Goal: Use online tool/utility: Utilize a website feature to perform a specific function

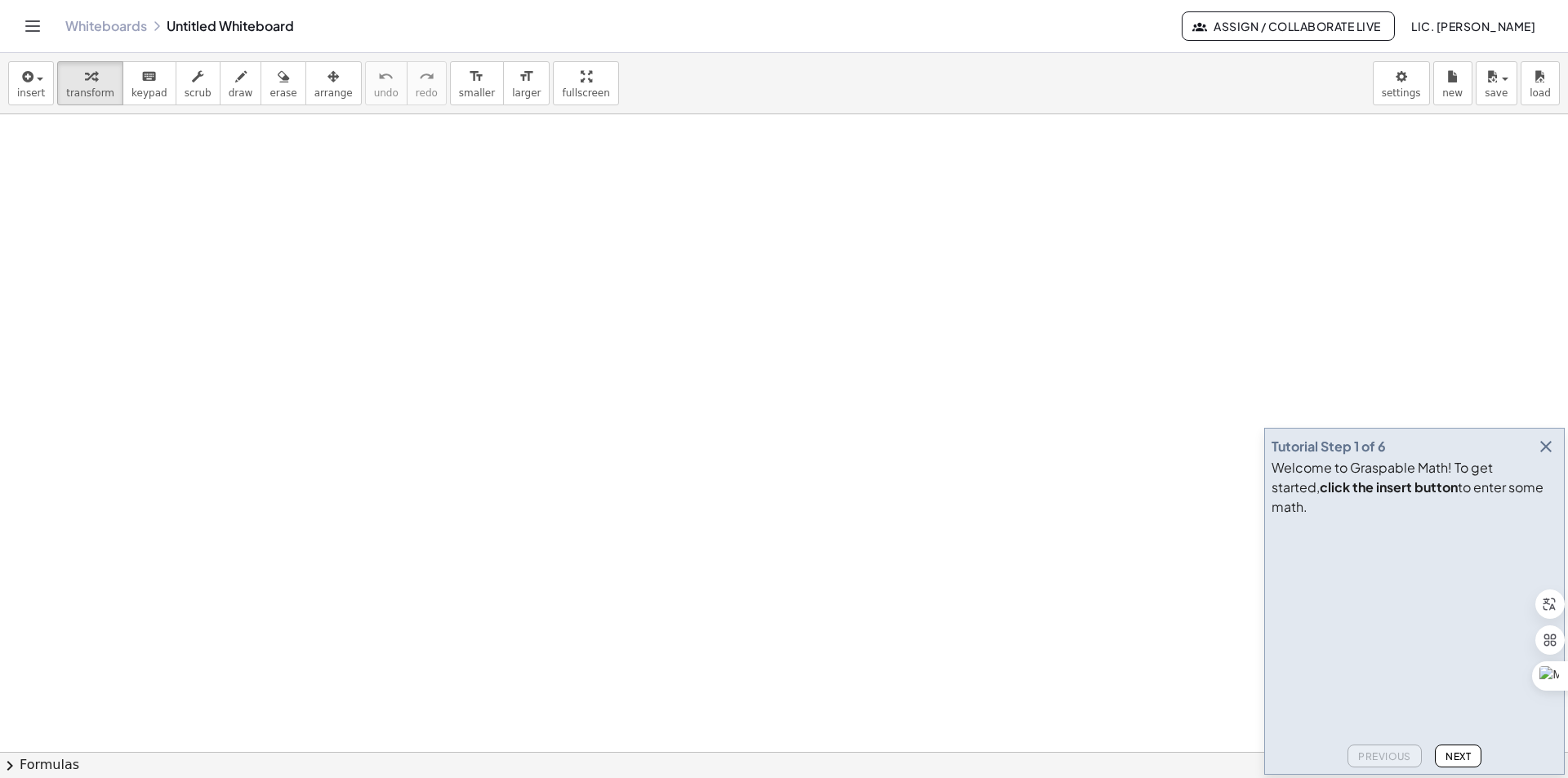
click at [1548, 456] on icon "button" at bounding box center [1546, 447] width 20 height 20
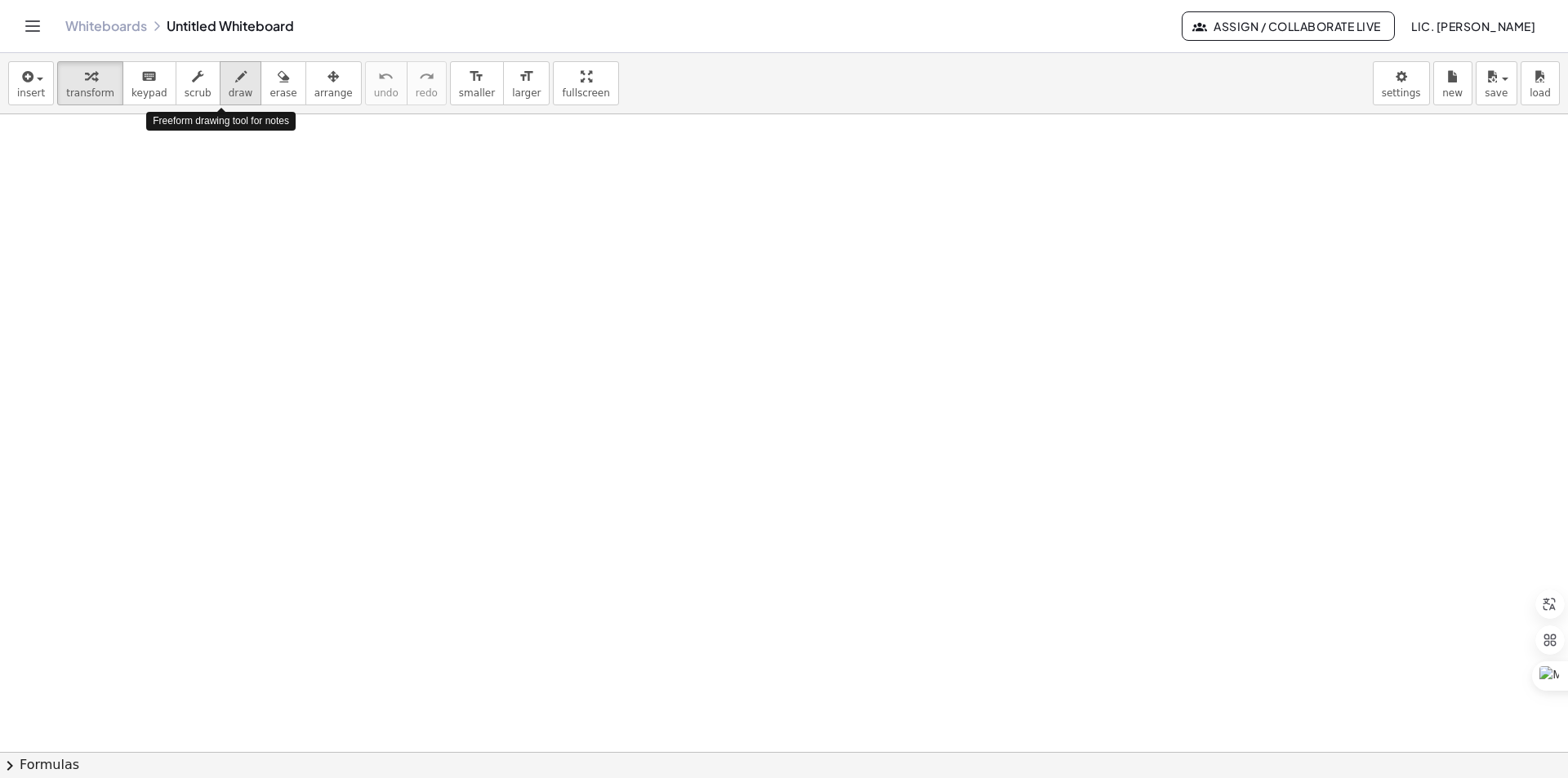
click at [229, 93] on span "draw" at bounding box center [241, 93] width 25 height 12
click at [21, 97] on span "insert" at bounding box center [31, 93] width 28 height 12
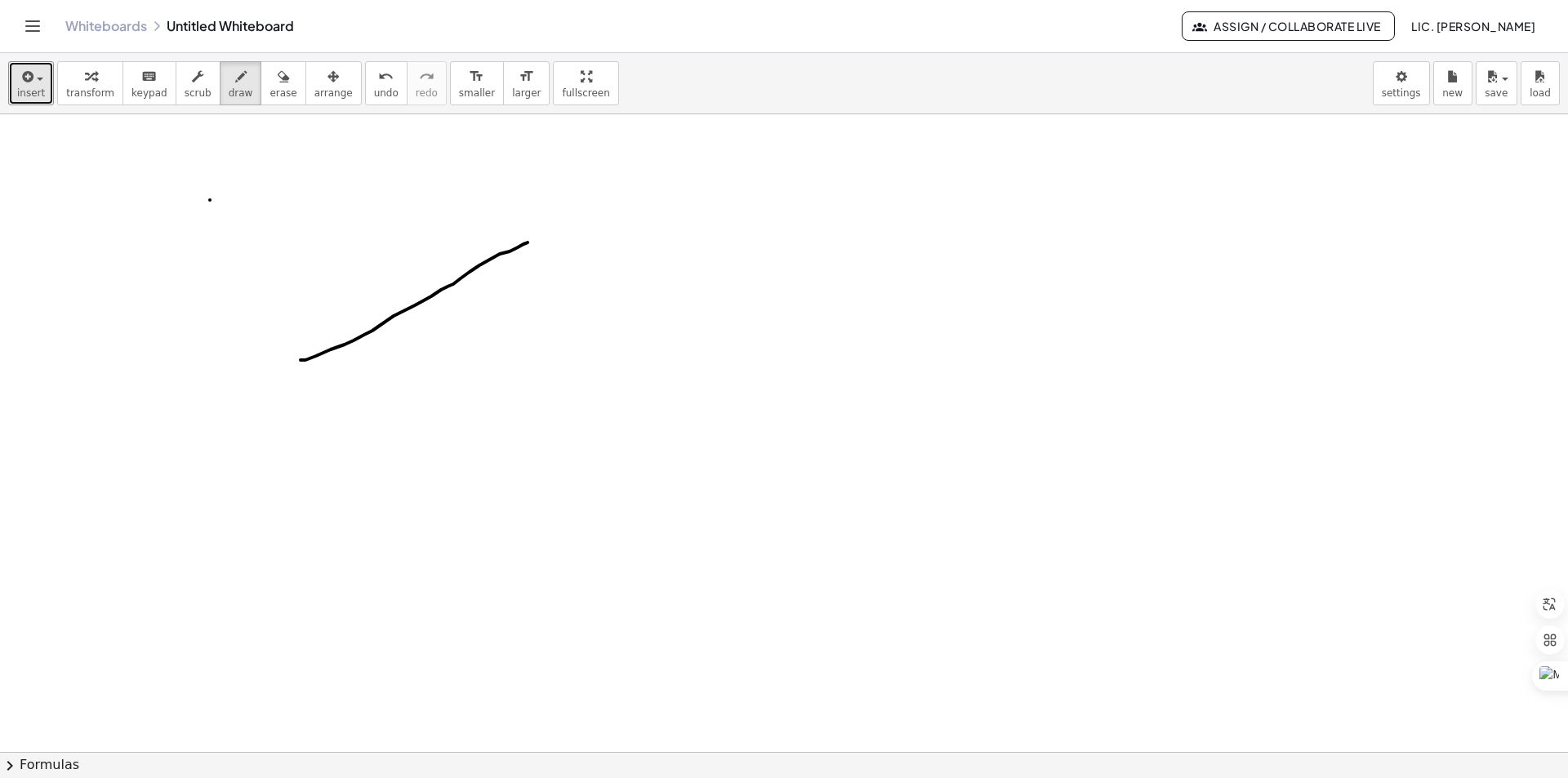
drag, startPoint x: 301, startPoint y: 360, endPoint x: 527, endPoint y: 243, distance: 254.5
click at [184, 93] on span "scrub" at bounding box center [197, 93] width 27 height 12
click at [229, 88] on span "draw" at bounding box center [241, 93] width 25 height 12
click at [229, 92] on span "draw" at bounding box center [241, 93] width 25 height 12
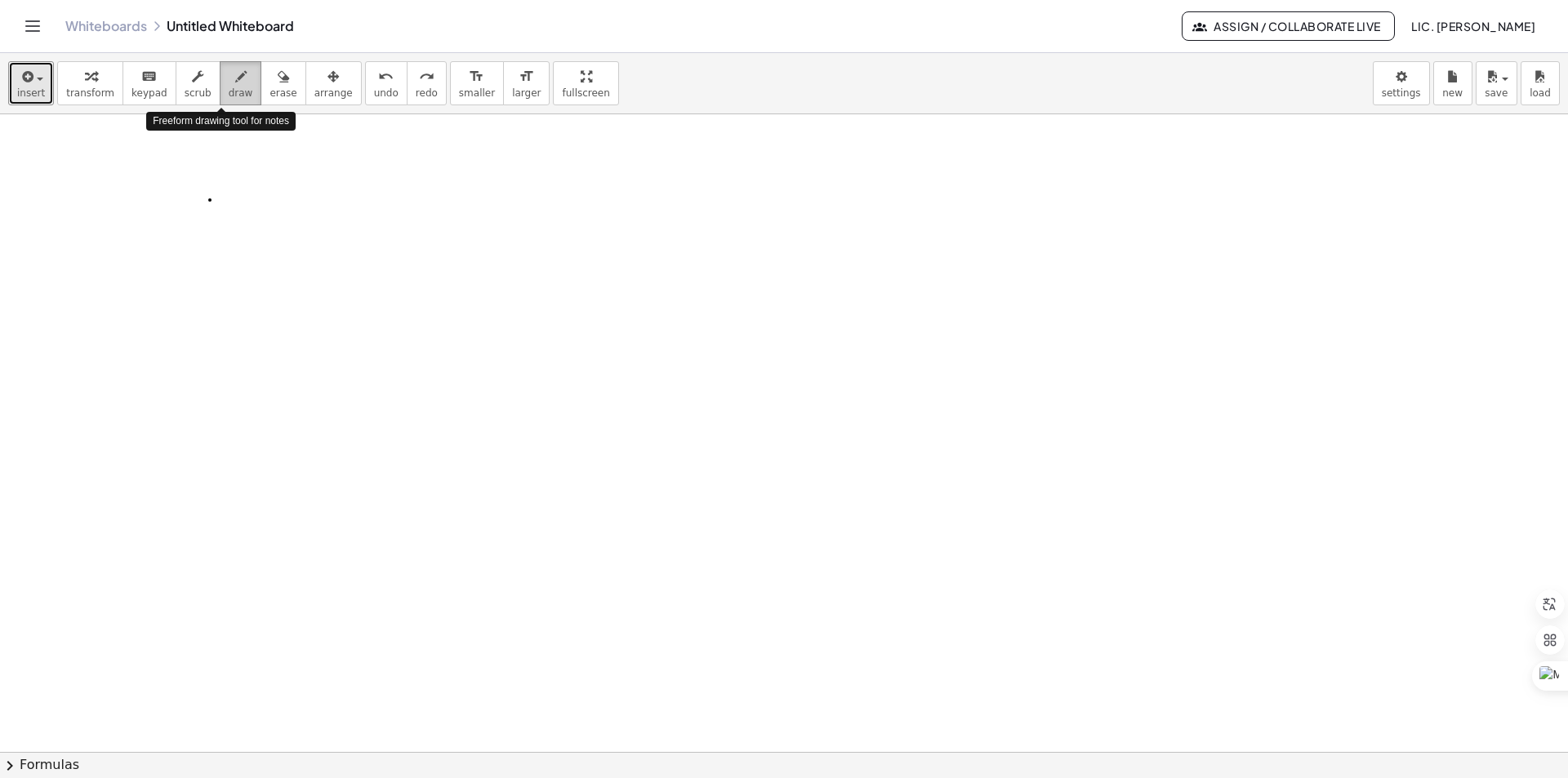
click at [229, 94] on span "draw" at bounding box center [241, 93] width 25 height 12
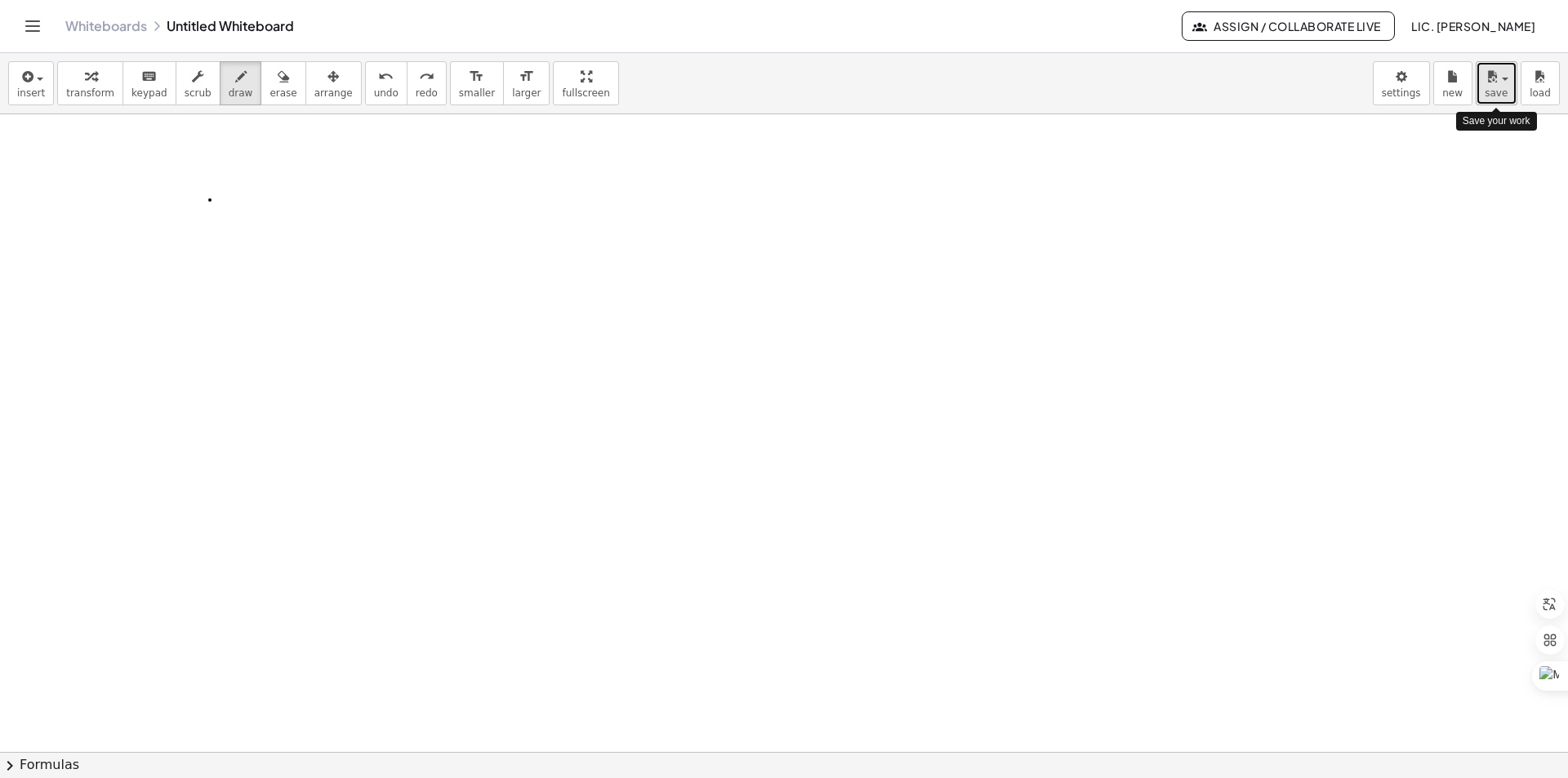
click at [1500, 96] on span "save" at bounding box center [1496, 93] width 23 height 12
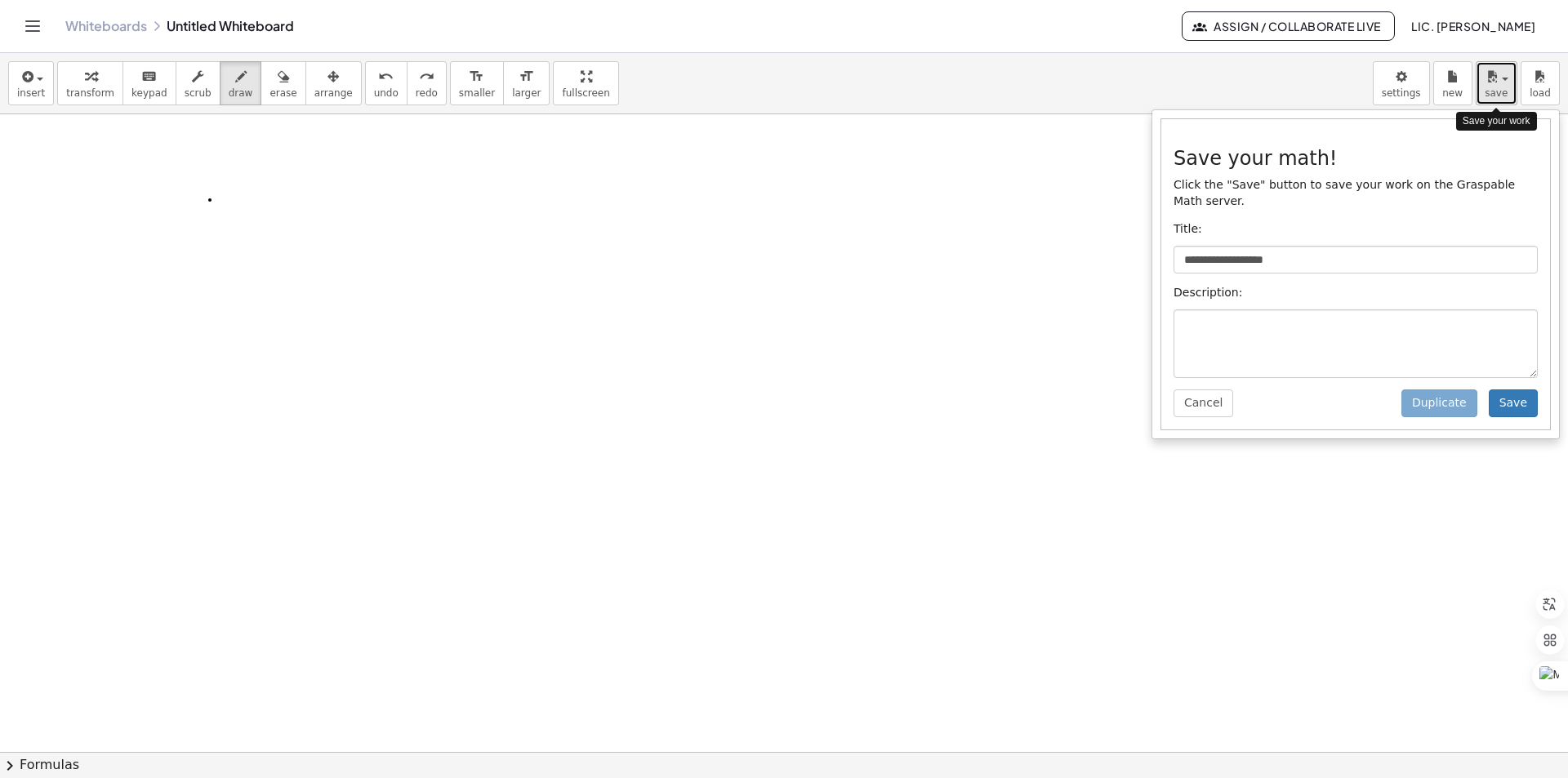
click at [1501, 95] on span "save" at bounding box center [1496, 93] width 23 height 12
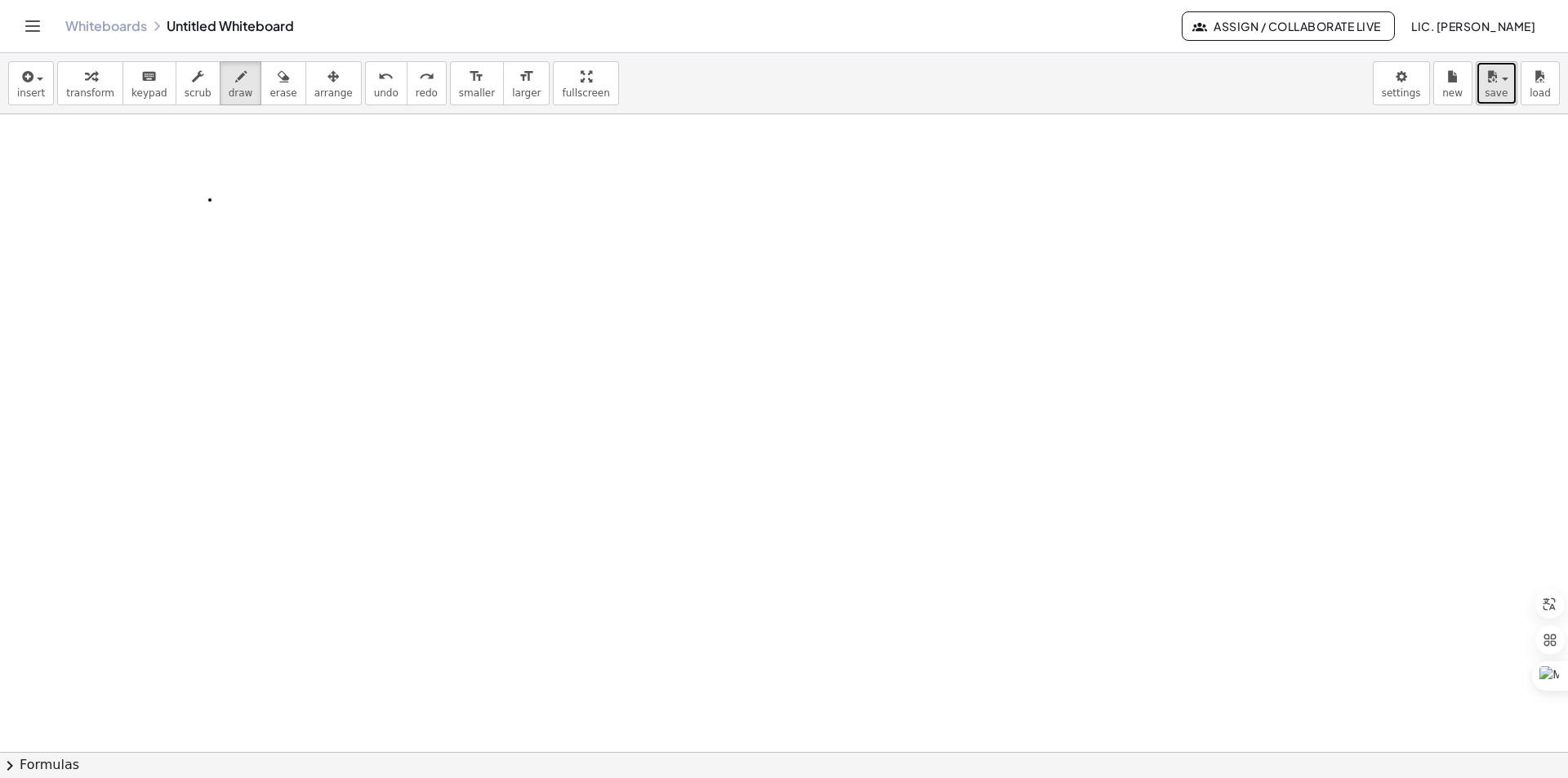
click at [1499, 101] on button "save" at bounding box center [1496, 83] width 41 height 44
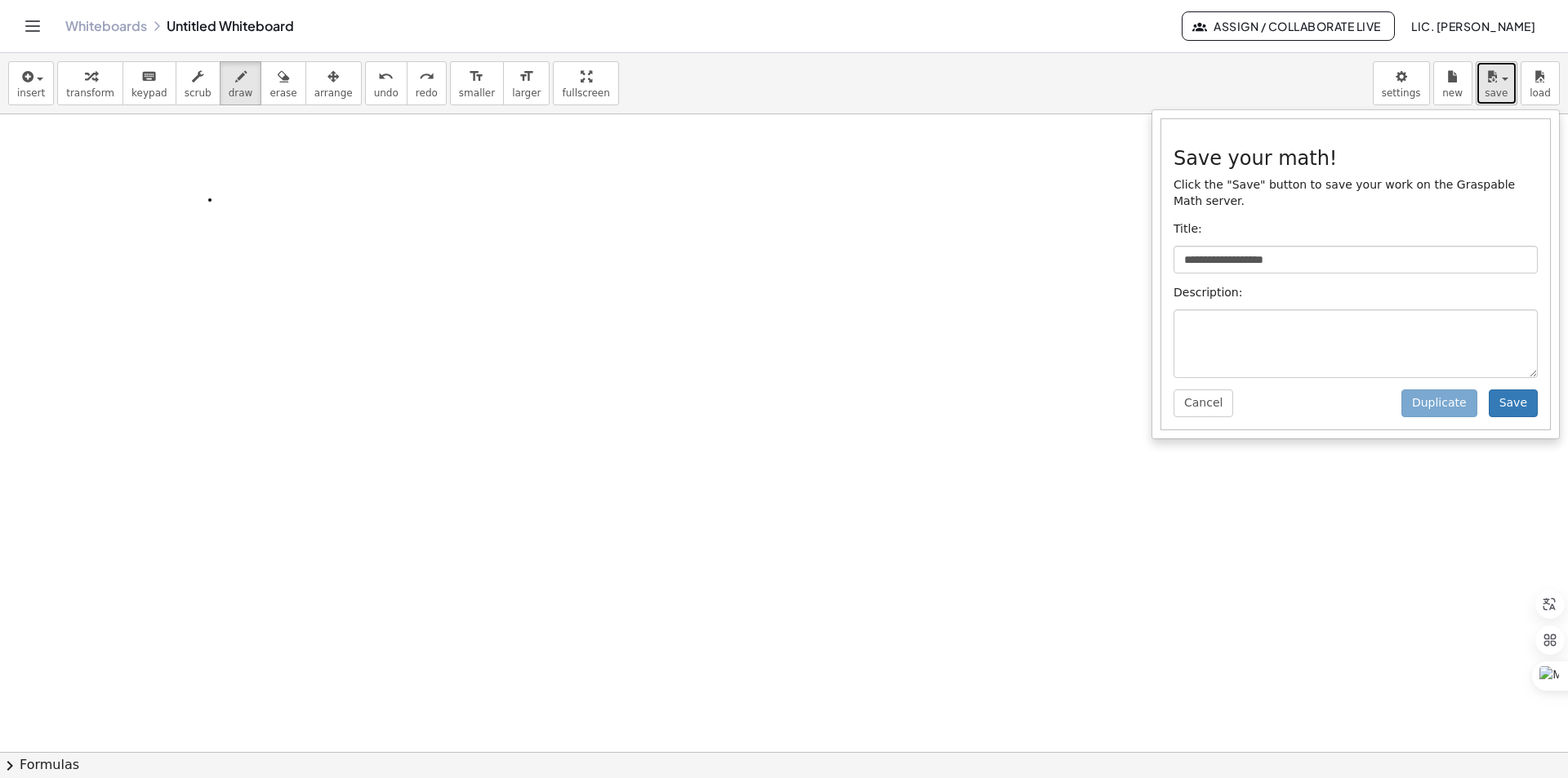
click at [1495, 102] on button "save" at bounding box center [1496, 83] width 41 height 44
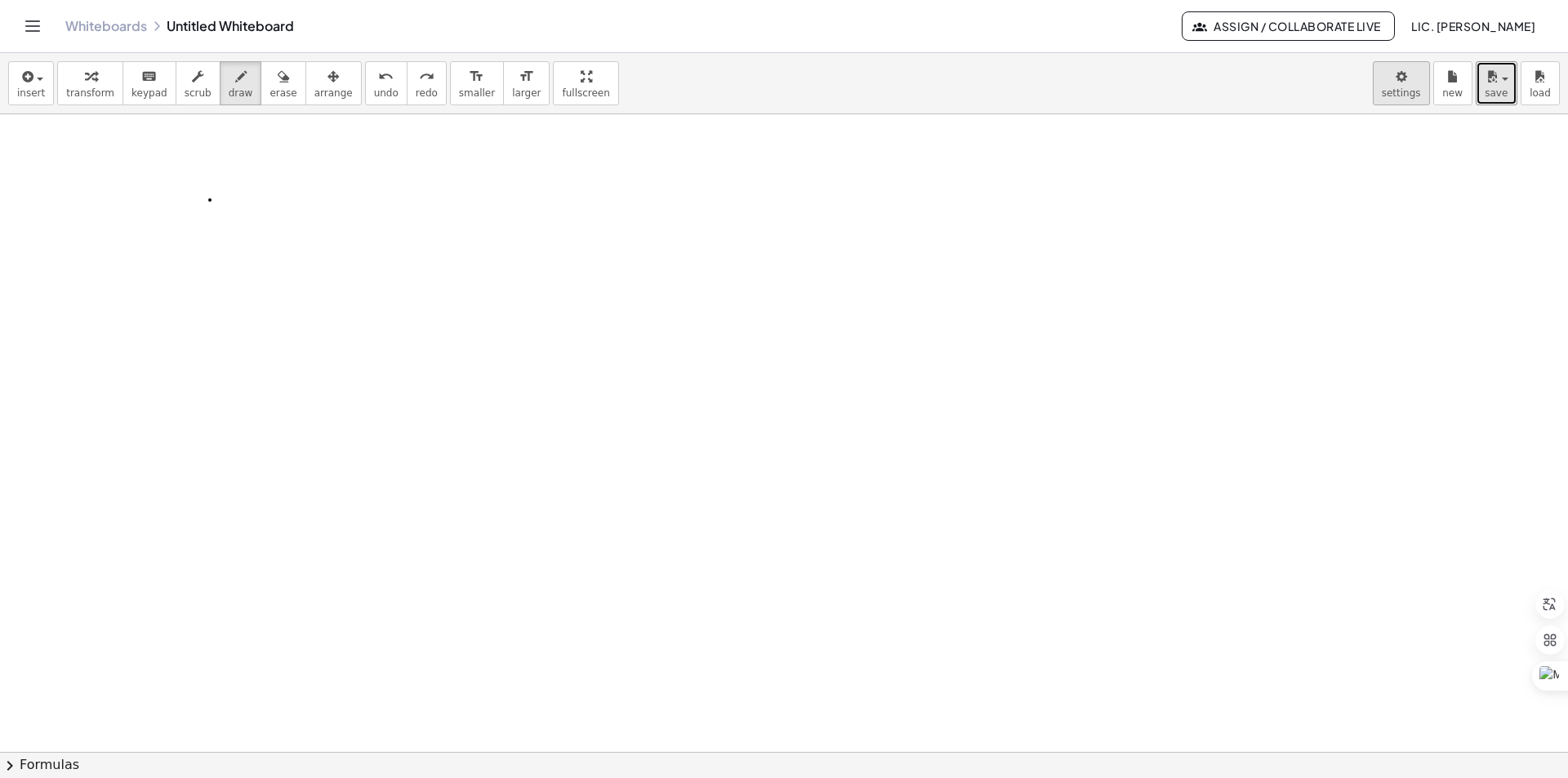
click at [1404, 96] on body "**********" at bounding box center [784, 389] width 1568 height 778
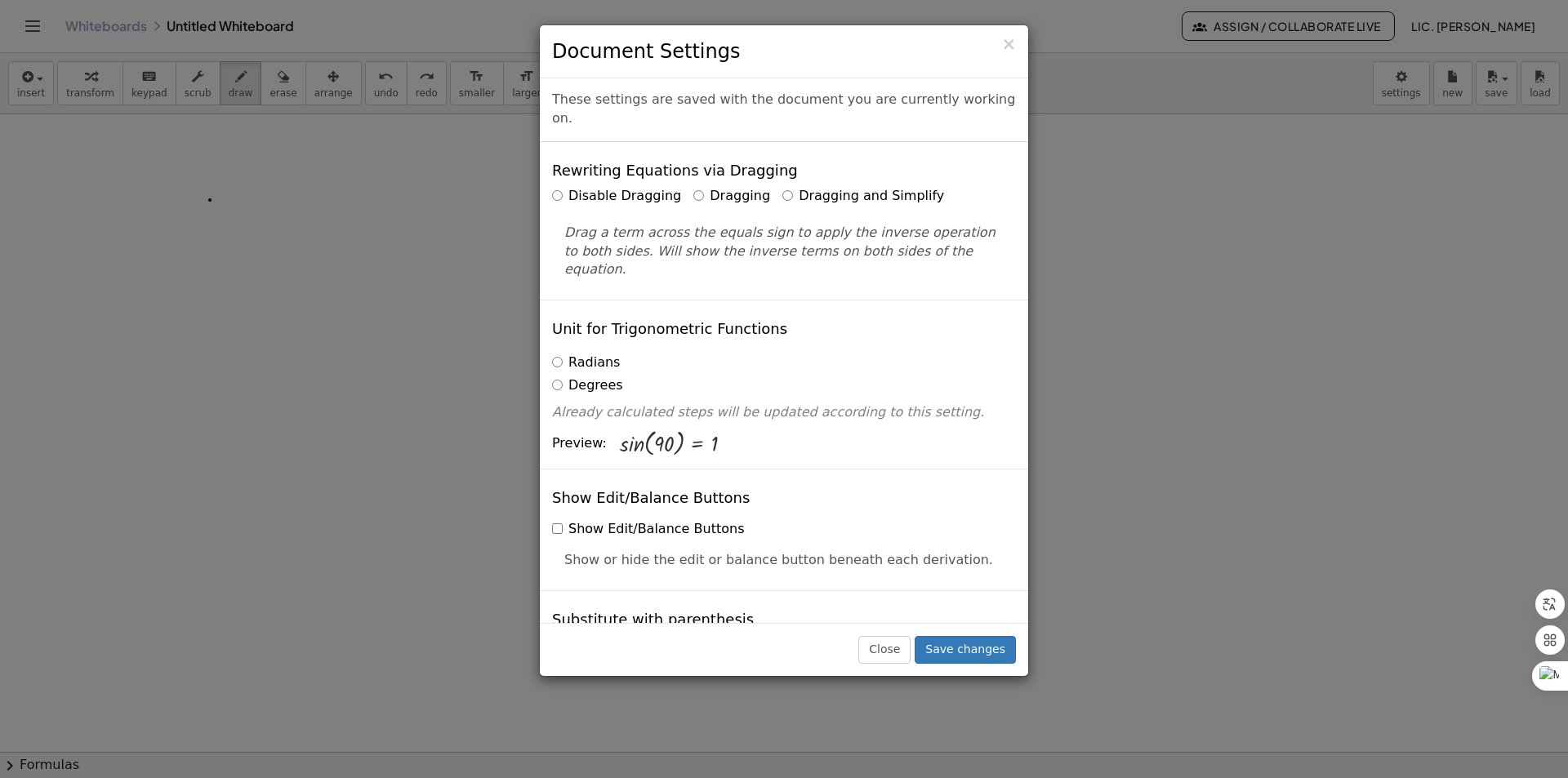
click at [1194, 323] on div "× Document Settings These settings are saved with the document you are currentl…" at bounding box center [784, 389] width 1568 height 778
